Goal: Task Accomplishment & Management: Complete application form

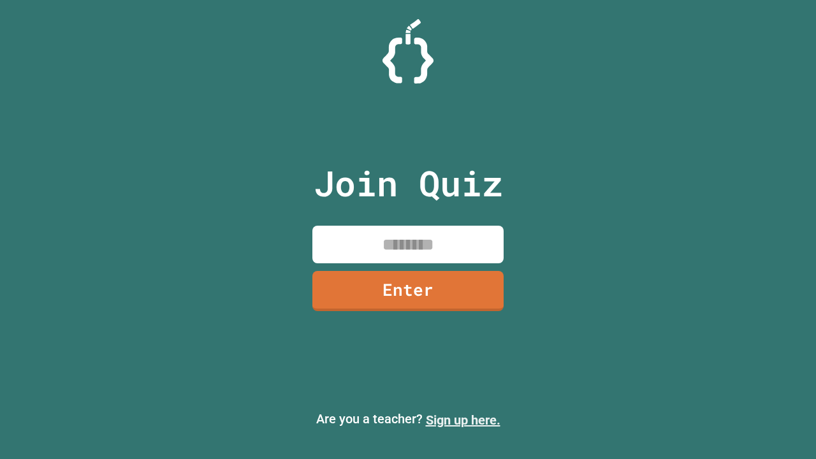
click at [463, 420] on link "Sign up here." at bounding box center [463, 420] width 75 height 15
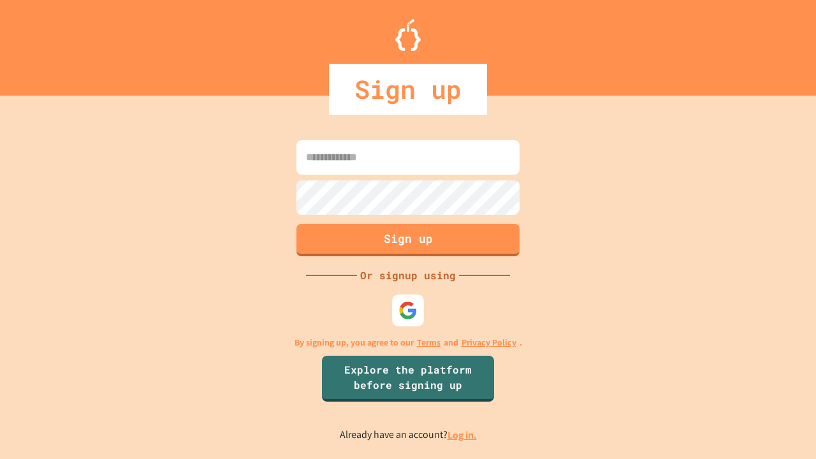
click at [463, 435] on link "Log in." at bounding box center [462, 435] width 29 height 13
